Goal: Information Seeking & Learning: Learn about a topic

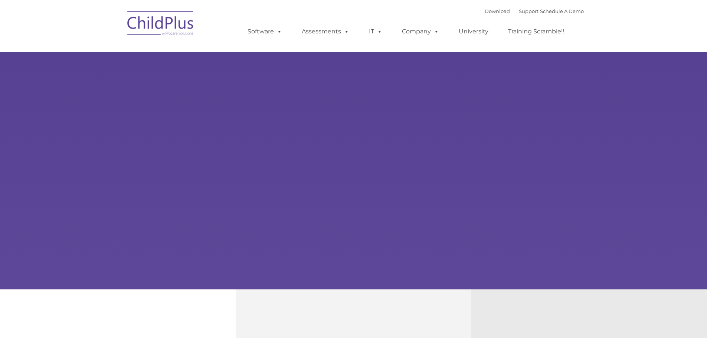
type input ""
click at [374, 32] on span at bounding box center [378, 31] width 8 height 7
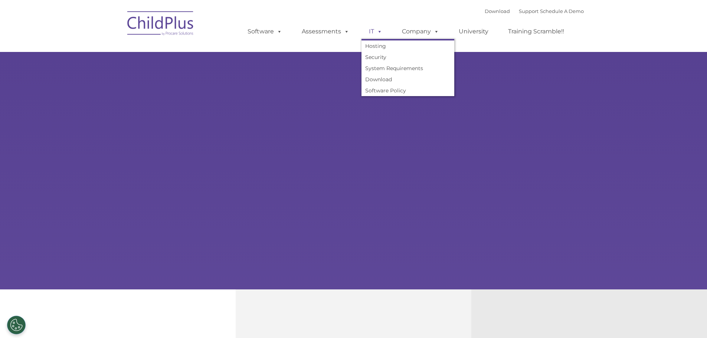
select select "MEDIUM"
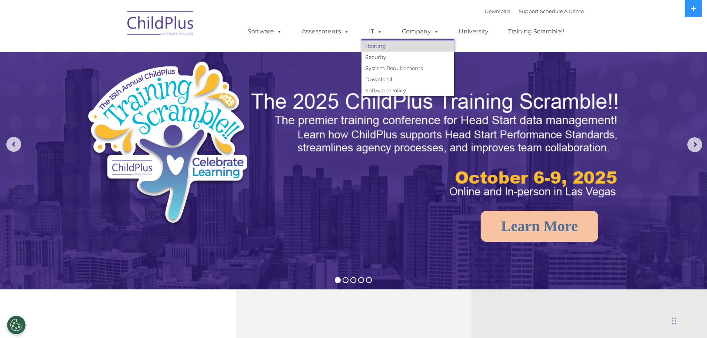
click at [384, 45] on link "Hosting" at bounding box center [407, 45] width 93 height 11
